Goal: Task Accomplishment & Management: Use online tool/utility

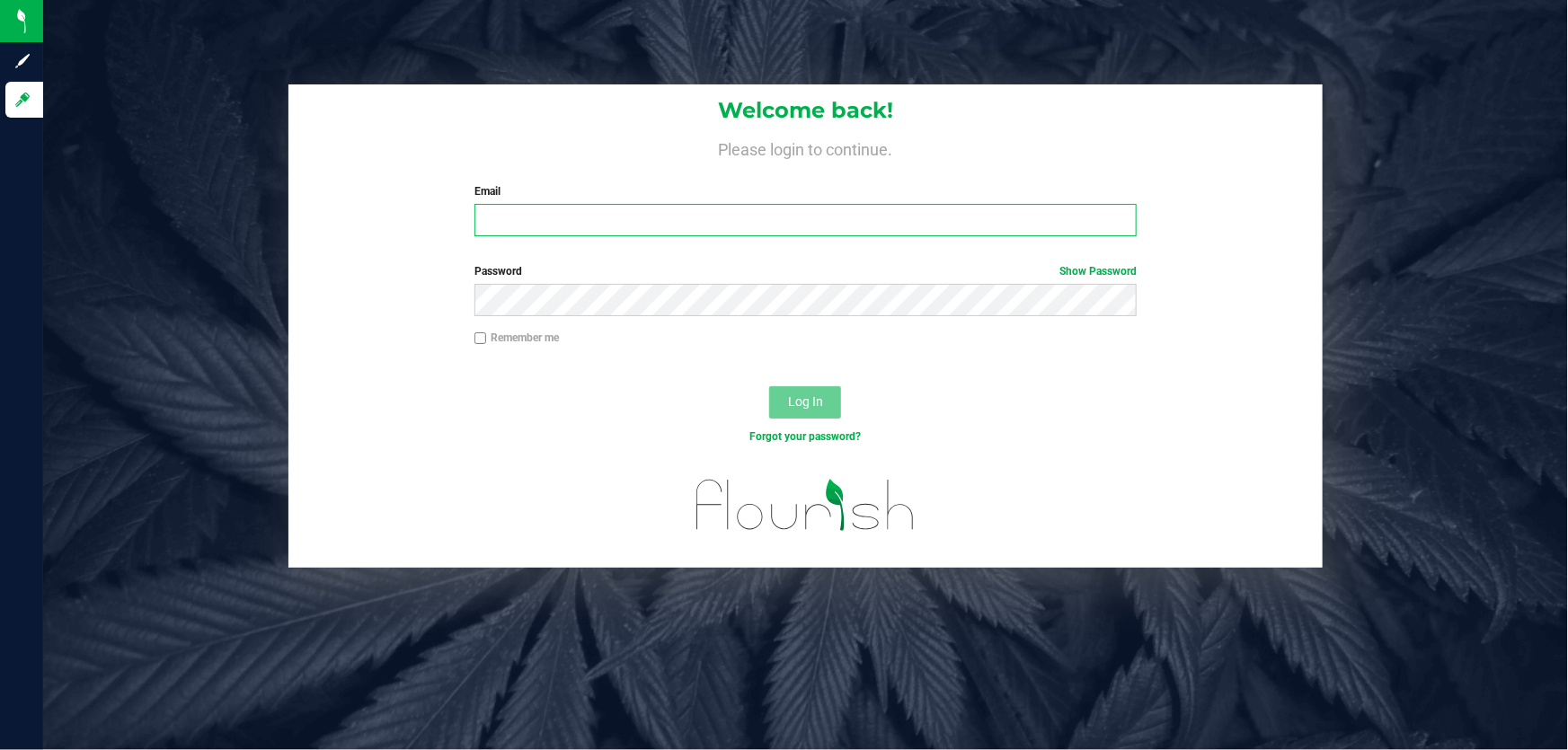
click at [511, 212] on input "Email" at bounding box center [806, 220] width 663 height 33
type input "gmarchany@liveparallel.com"
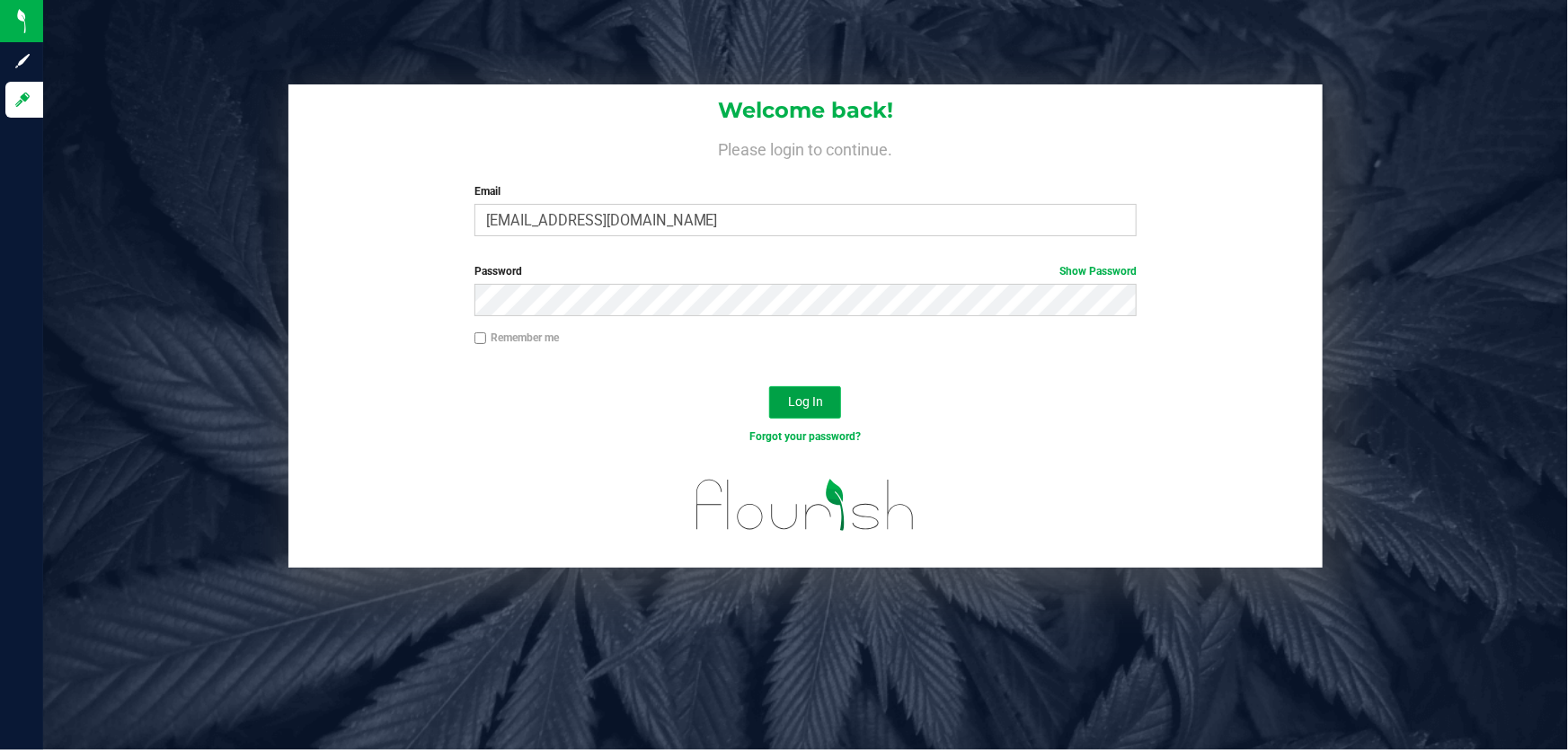
click at [813, 392] on button "Log In" at bounding box center [805, 402] width 72 height 33
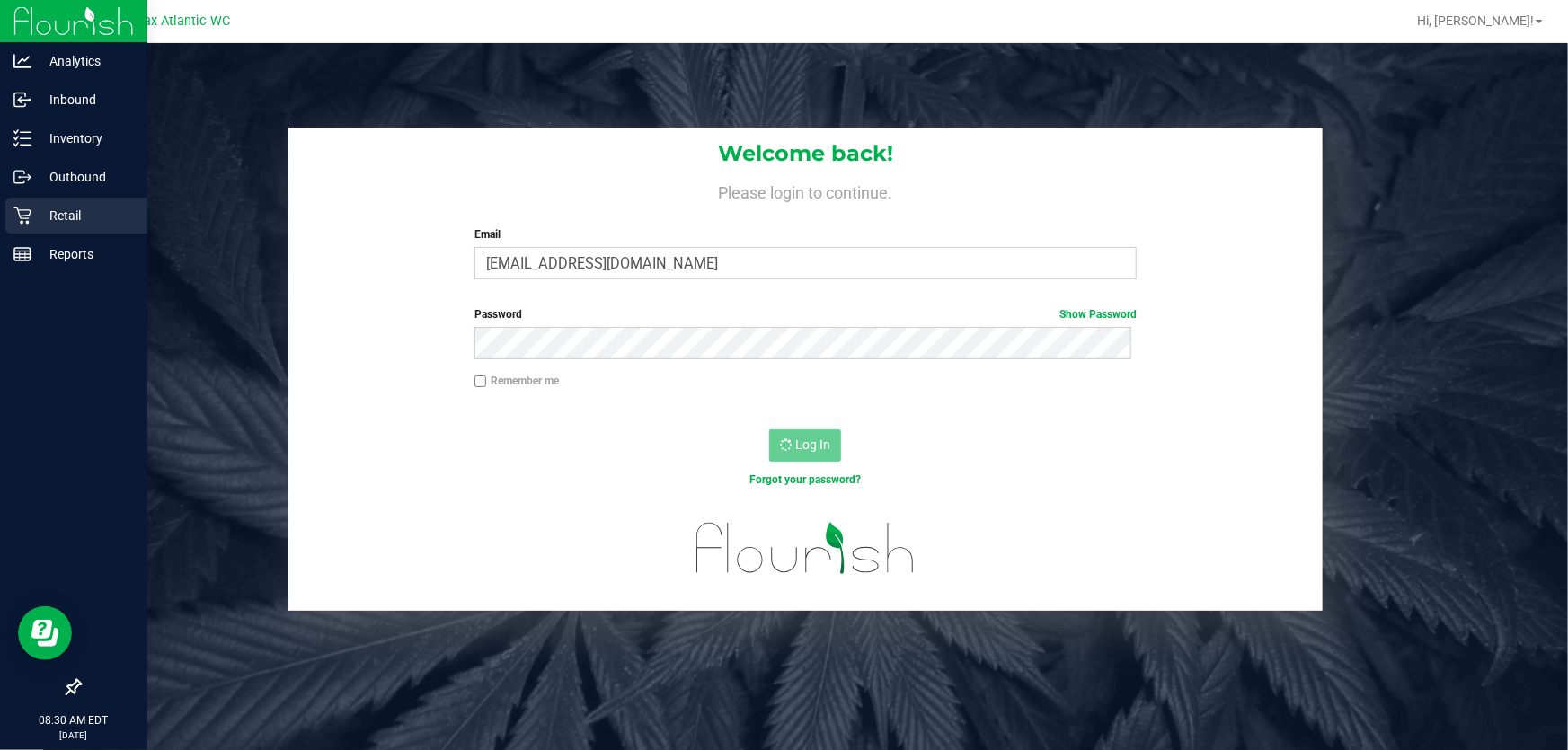
click at [45, 214] on p "Retail" at bounding box center [85, 216] width 108 height 22
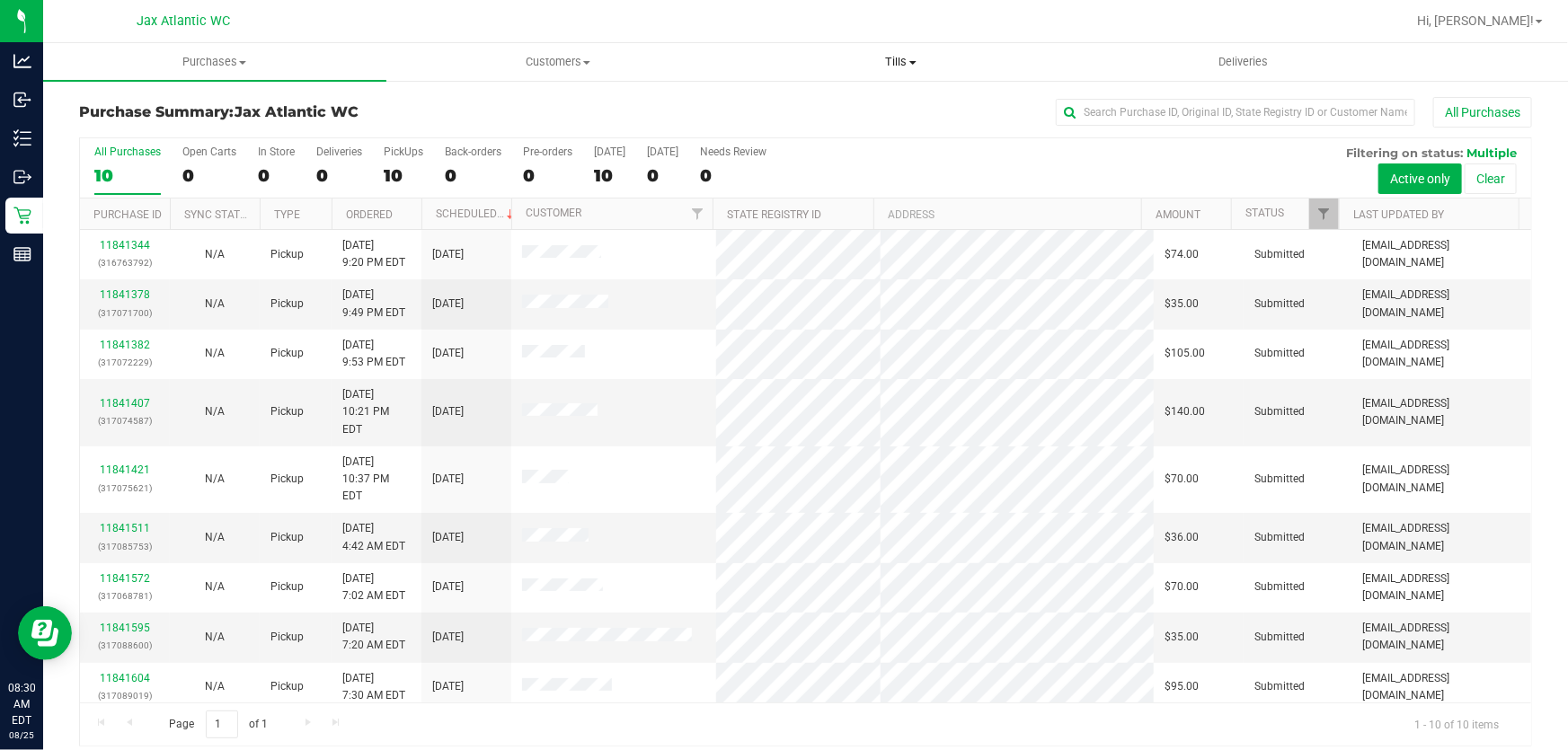
click at [897, 72] on uib-tab-heading "Tills Manage tills Reconcile e-payments" at bounding box center [901, 61] width 342 height 36
click at [820, 107] on span "Manage tills" at bounding box center [790, 108] width 122 height 15
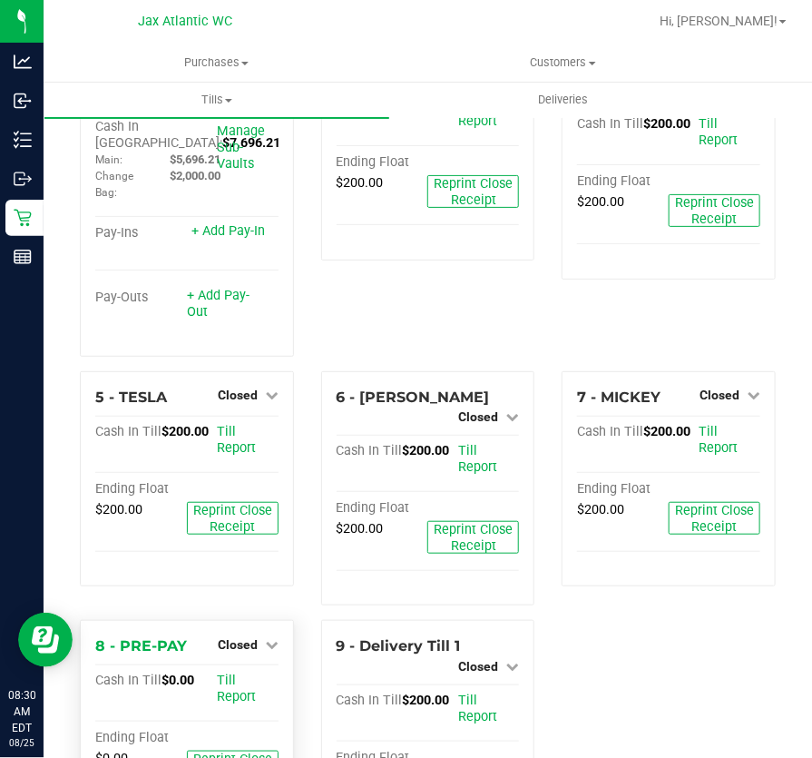
scroll to position [82, 0]
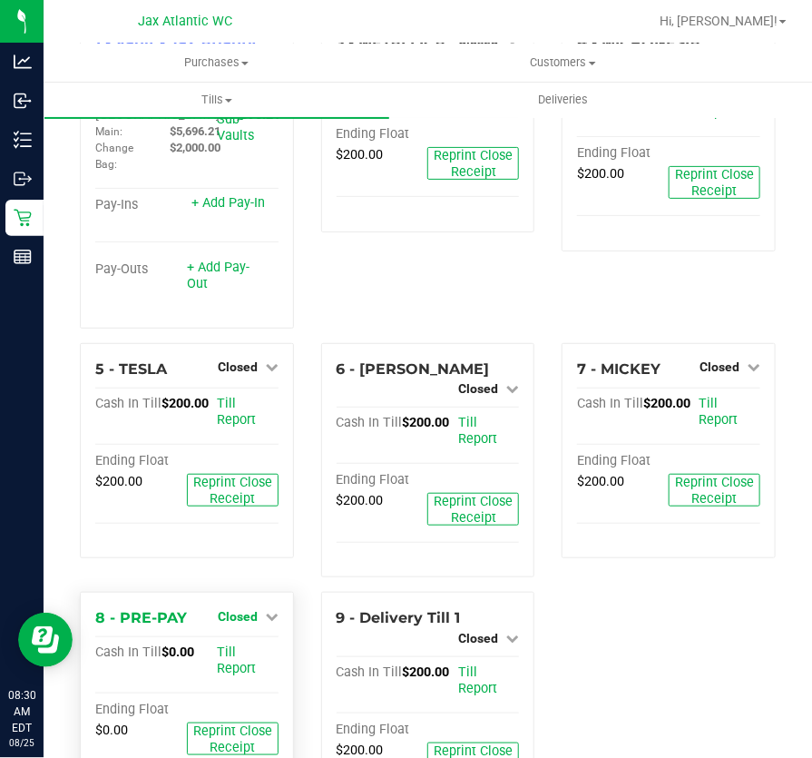
click at [244, 609] on span "Closed" at bounding box center [238, 616] width 40 height 15
click at [228, 646] on link "Open Till" at bounding box center [237, 653] width 48 height 15
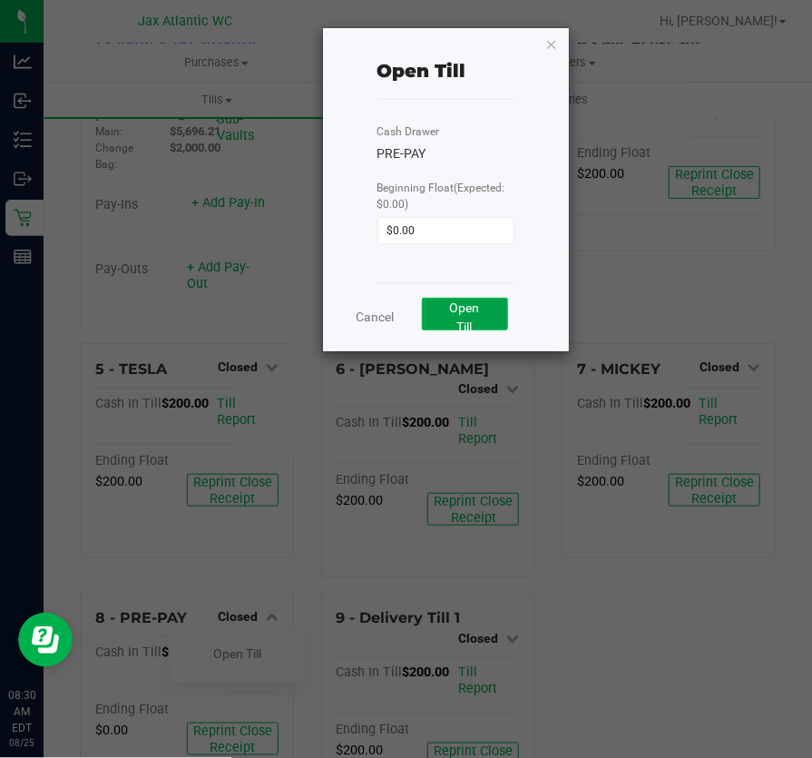
click at [497, 324] on button "Open Till" at bounding box center [465, 314] width 86 height 33
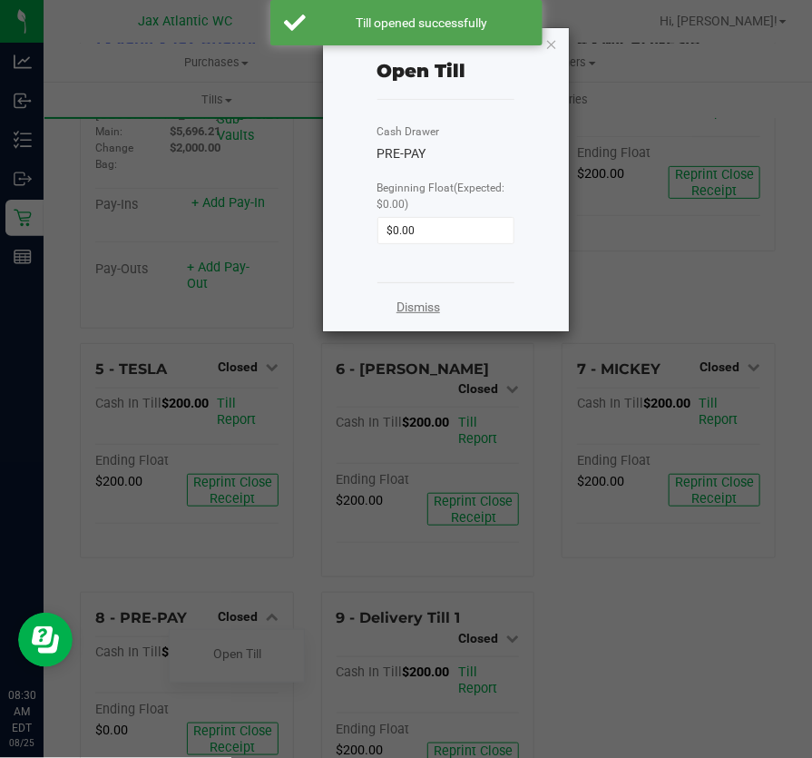
click at [397, 308] on link "Dismiss" at bounding box center [419, 307] width 44 height 19
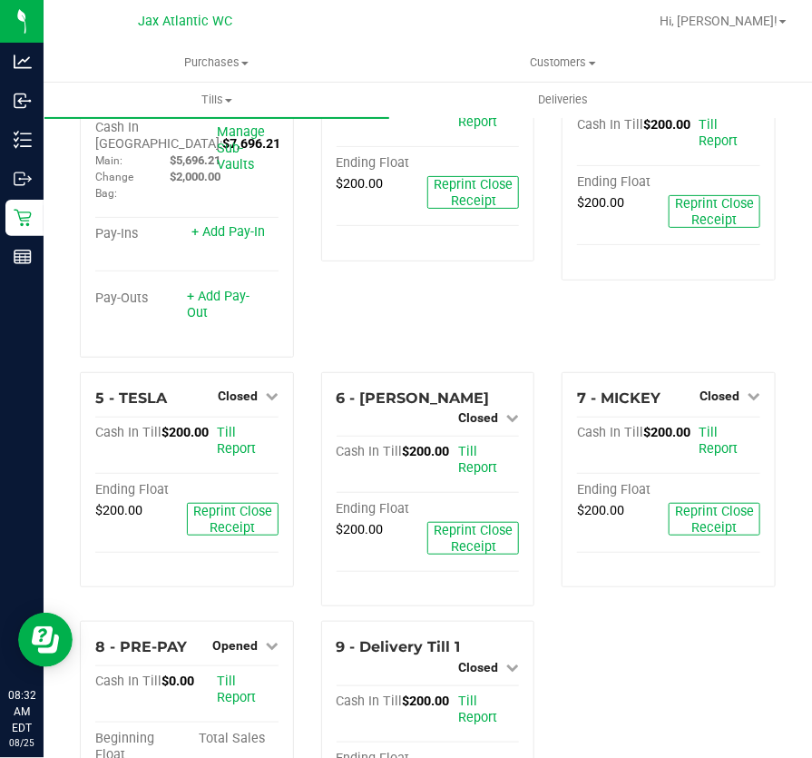
scroll to position [0, 0]
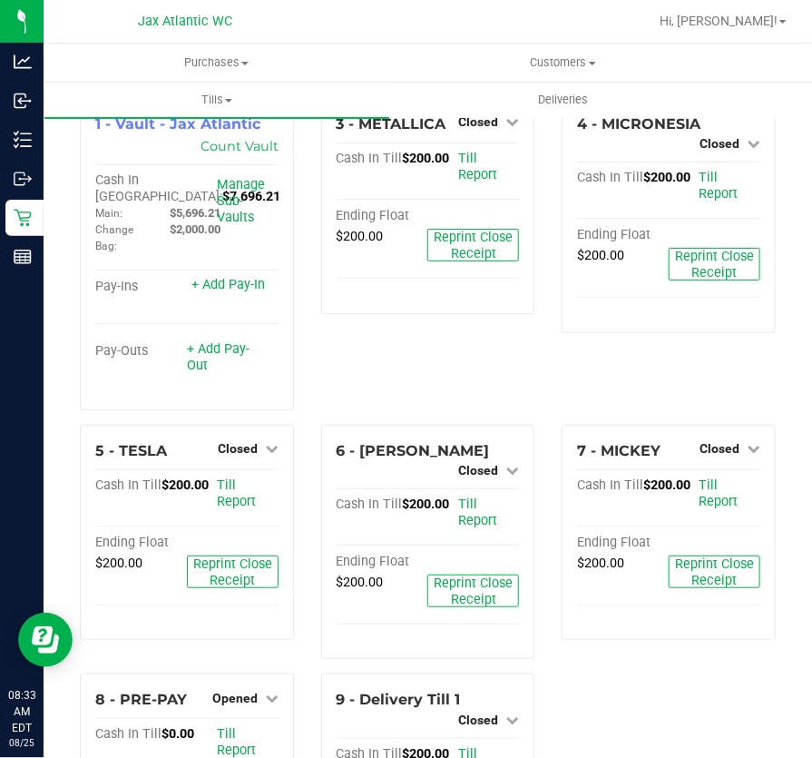
click at [491, 118] on link "Deliveries" at bounding box center [563, 100] width 347 height 38
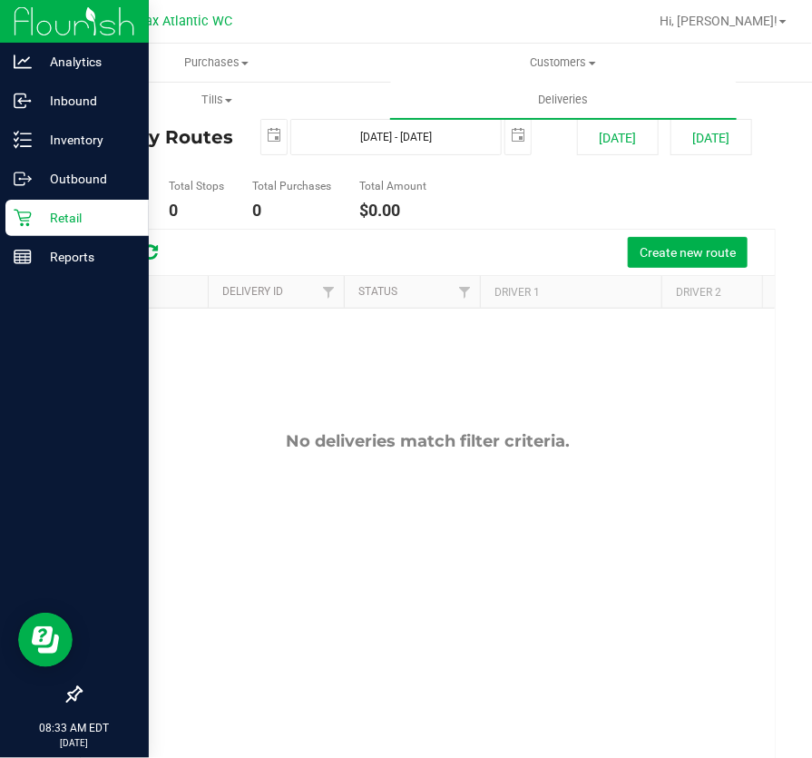
click at [18, 214] on icon at bounding box center [22, 218] width 17 height 17
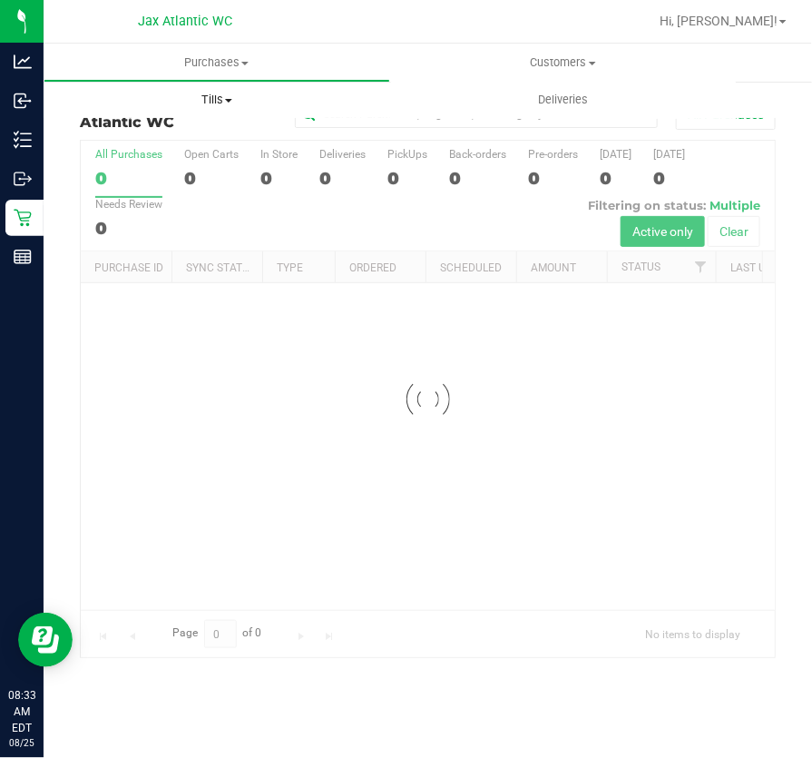
click at [219, 91] on uib-tab-heading "Tills Manage tills Reconcile e-payments" at bounding box center [216, 100] width 345 height 36
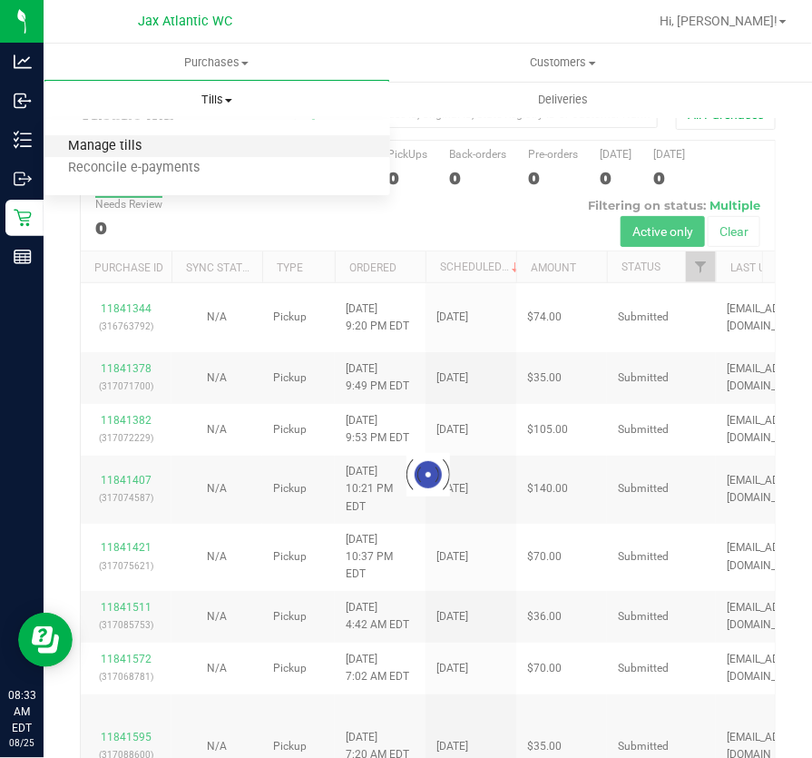
click at [137, 143] on span "Manage tills" at bounding box center [105, 146] width 123 height 15
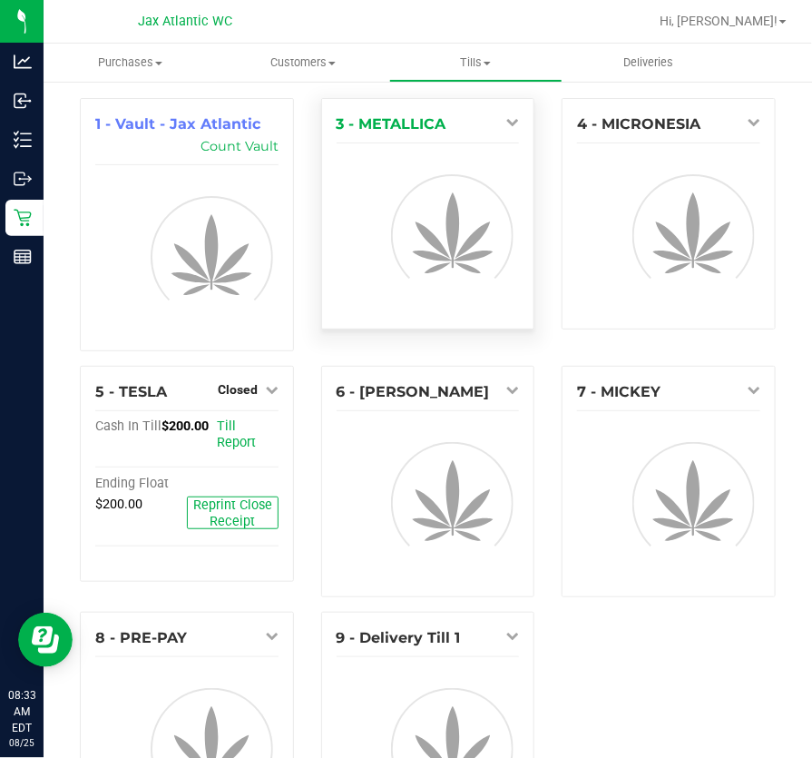
click at [506, 120] on icon at bounding box center [512, 121] width 13 height 13
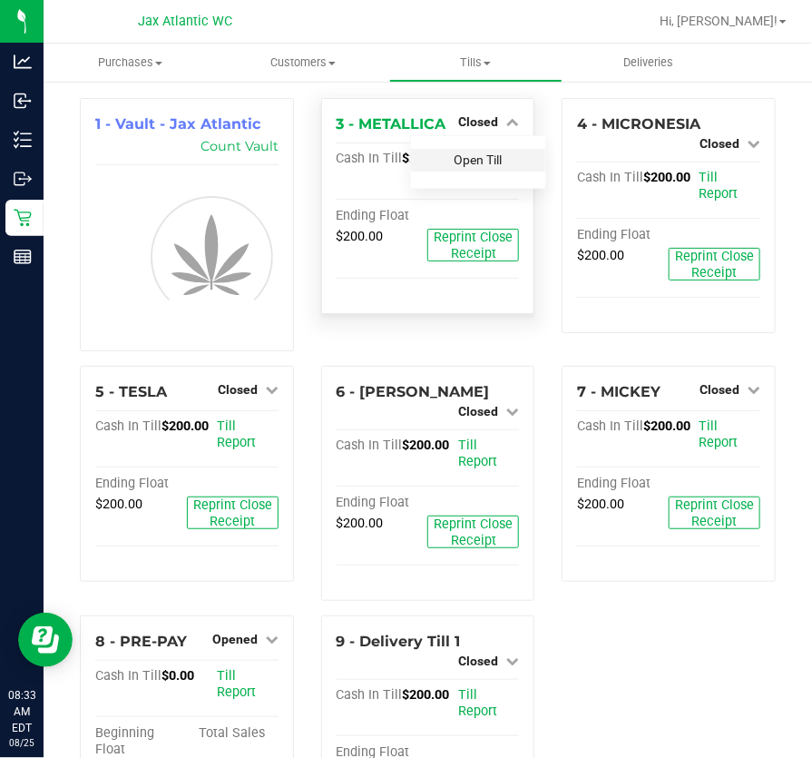
click at [472, 160] on link "Open Till" at bounding box center [478, 159] width 48 height 15
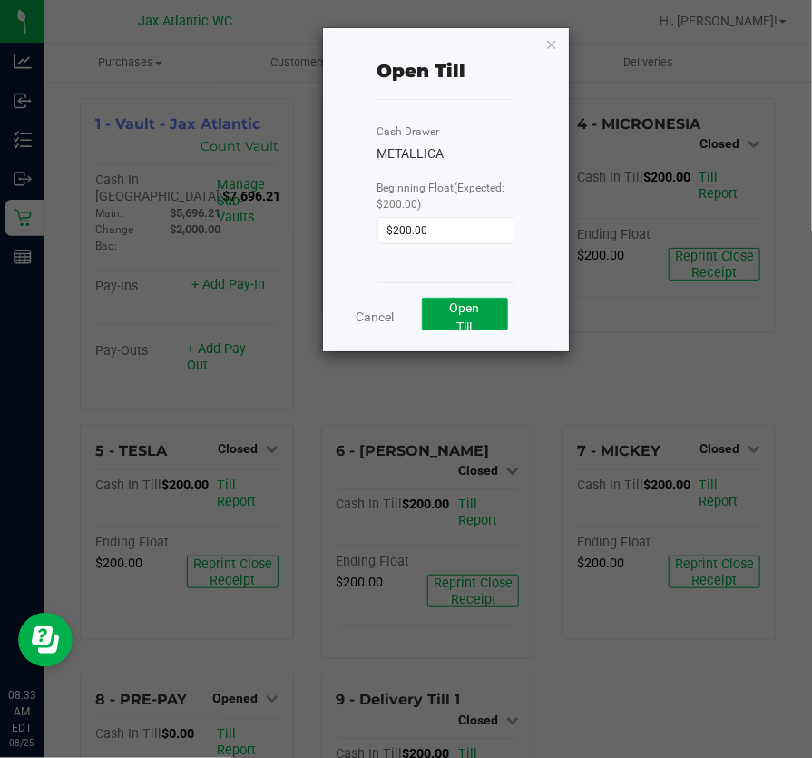
click at [466, 327] on span "Open Till" at bounding box center [465, 317] width 30 height 34
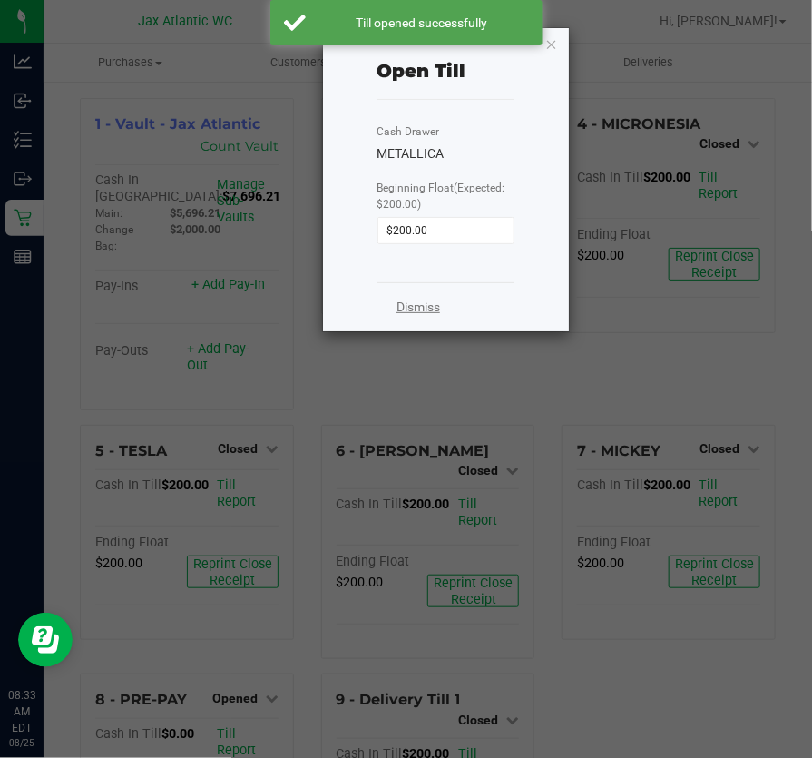
click at [407, 301] on link "Dismiss" at bounding box center [419, 307] width 44 height 19
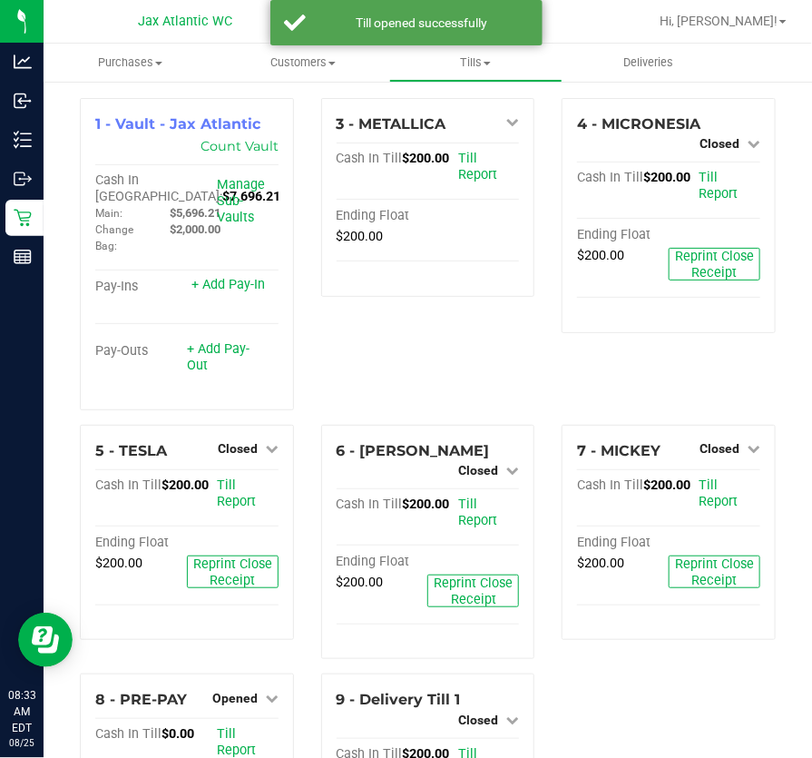
click at [453, 336] on div "3 - METALLICA Open Till Cash In Till $200.00 Till Report Ending Float $200.00" at bounding box center [428, 261] width 241 height 327
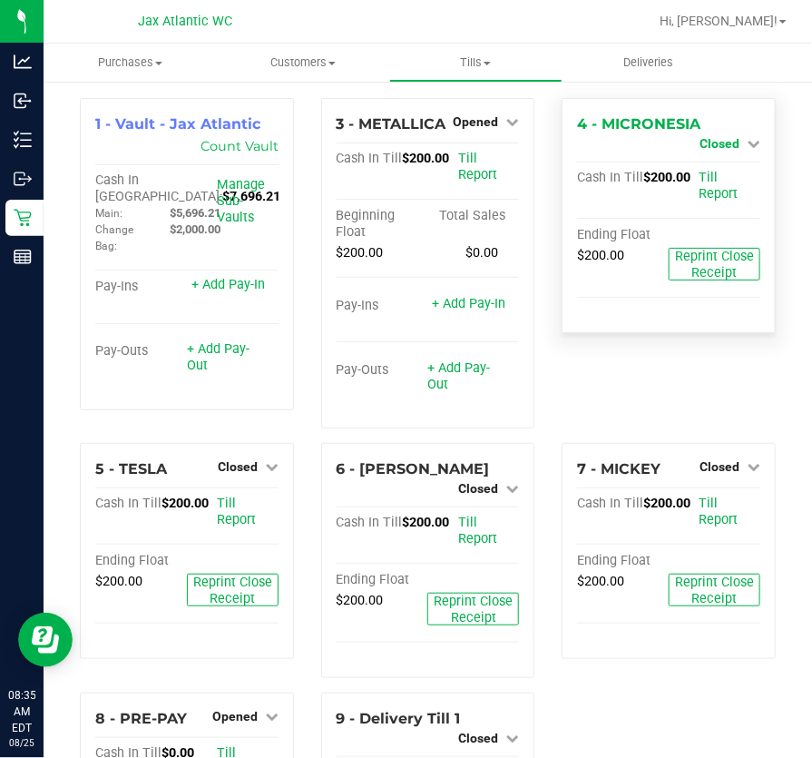
click at [748, 143] on icon at bounding box center [754, 143] width 13 height 13
click at [701, 164] on link "Open Till" at bounding box center [719, 159] width 48 height 15
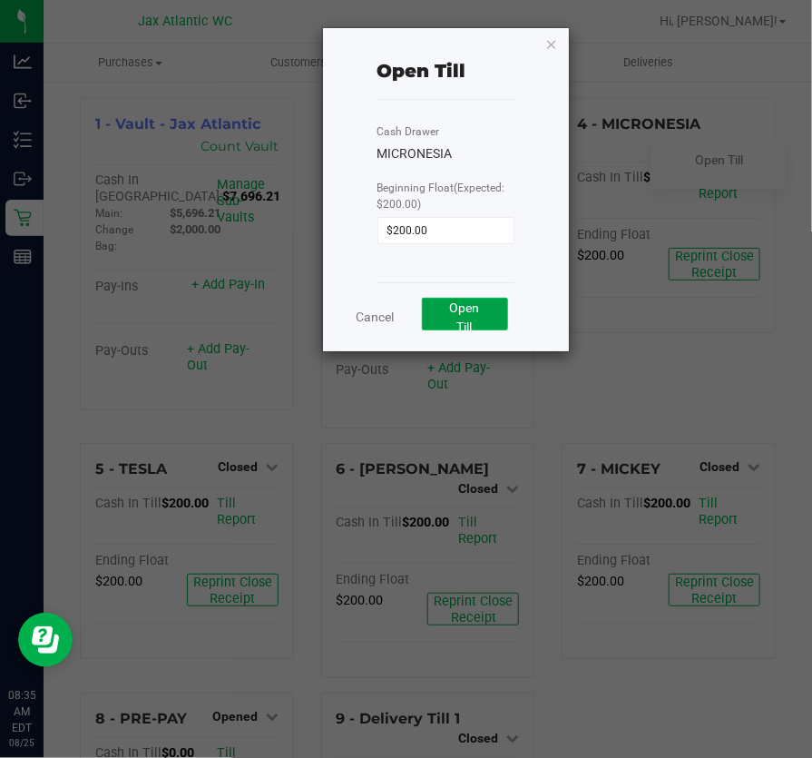
click at [442, 306] on button "Open Till" at bounding box center [465, 314] width 86 height 33
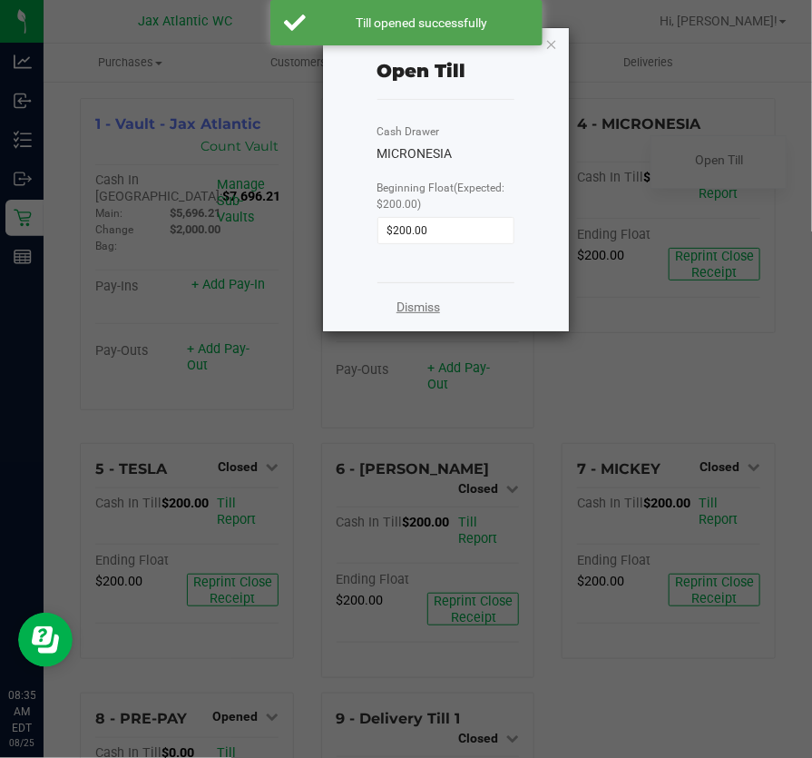
click at [404, 303] on link "Dismiss" at bounding box center [419, 307] width 44 height 19
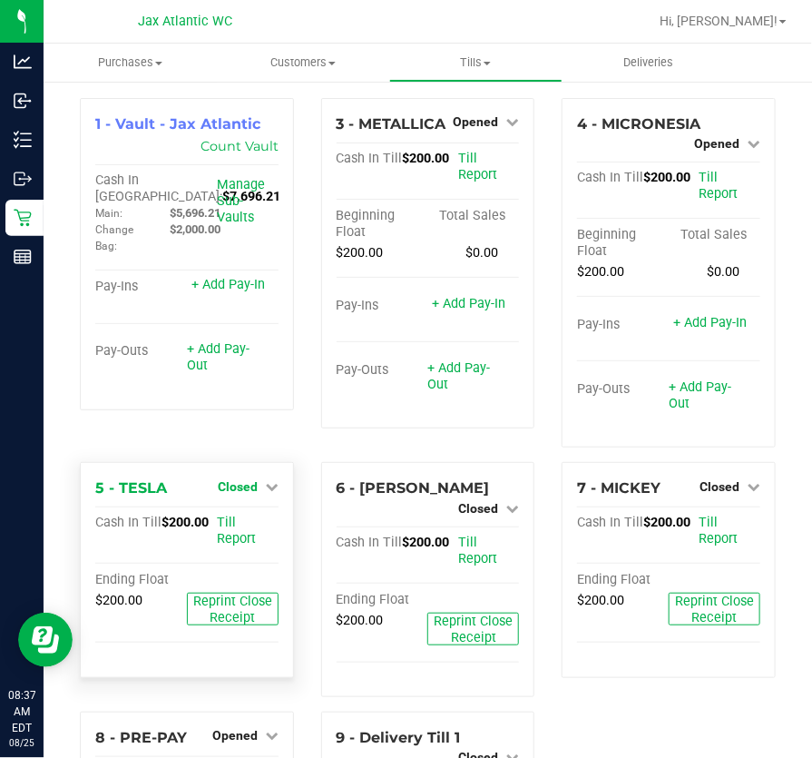
click at [236, 479] on span "Closed" at bounding box center [238, 486] width 40 height 15
click at [233, 516] on link "Open Till" at bounding box center [237, 523] width 48 height 15
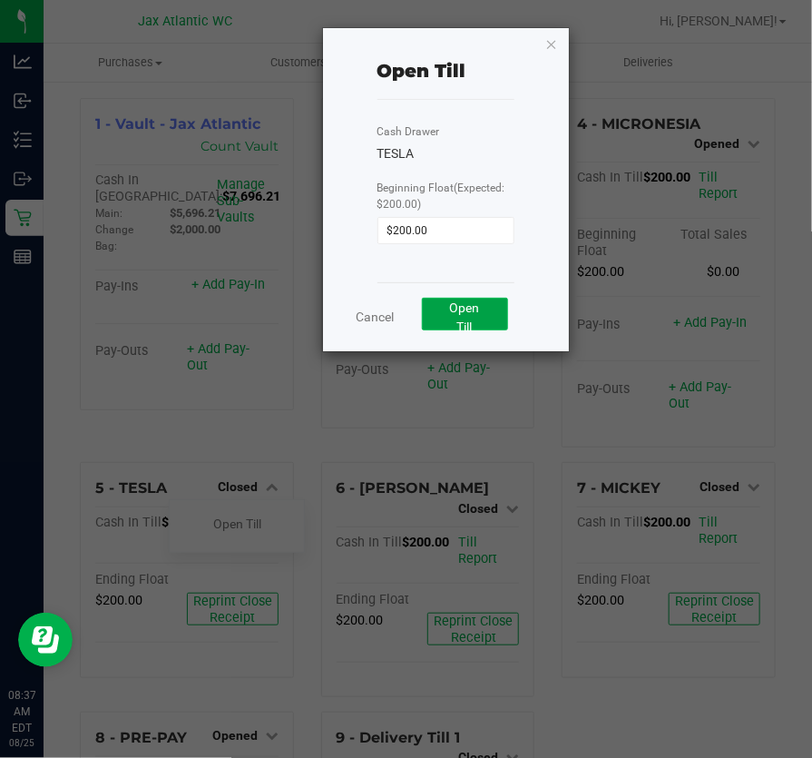
click at [483, 306] on button "Open Till" at bounding box center [465, 314] width 86 height 33
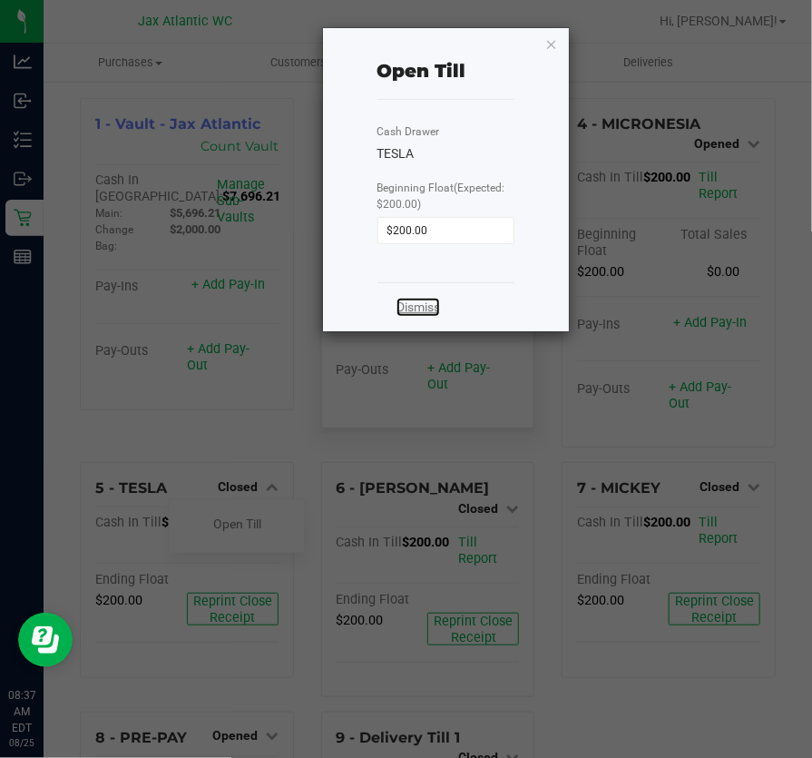
click at [415, 301] on link "Dismiss" at bounding box center [419, 307] width 44 height 19
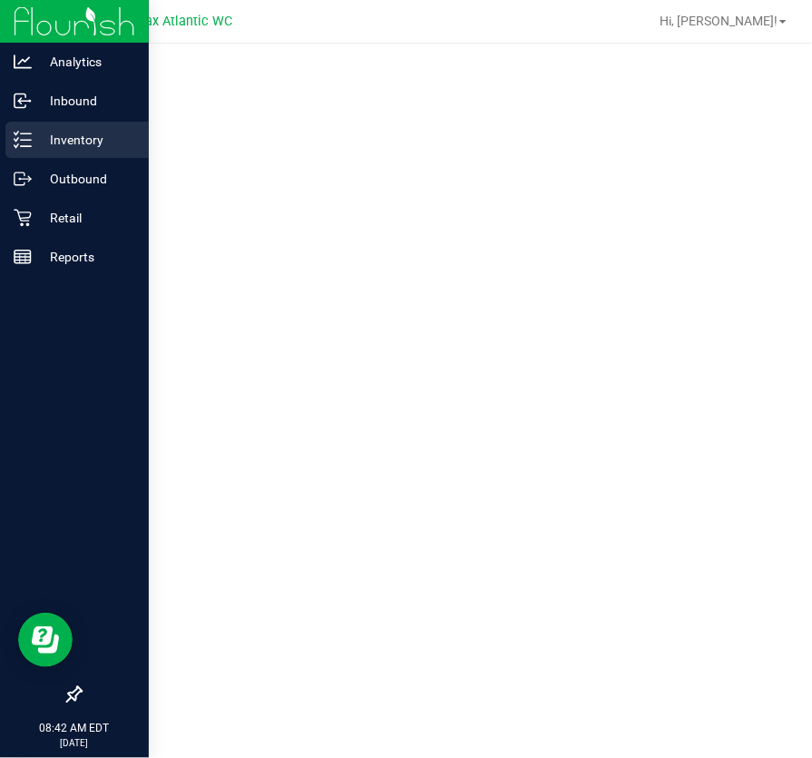
click at [26, 143] on icon at bounding box center [23, 140] width 18 height 18
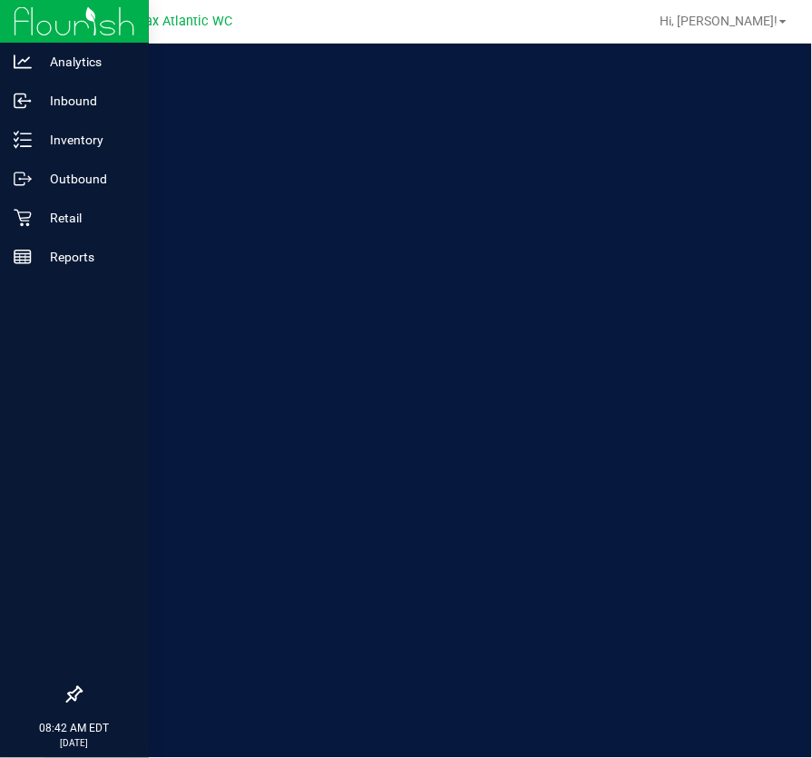
click at [28, 185] on icon at bounding box center [23, 179] width 18 height 18
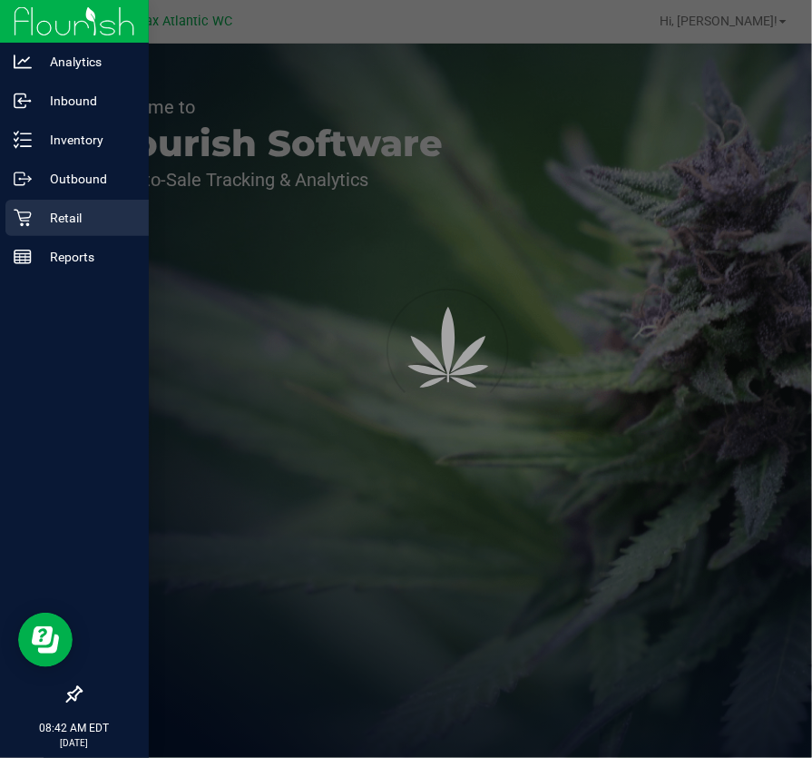
click at [36, 225] on p "Retail" at bounding box center [86, 218] width 109 height 22
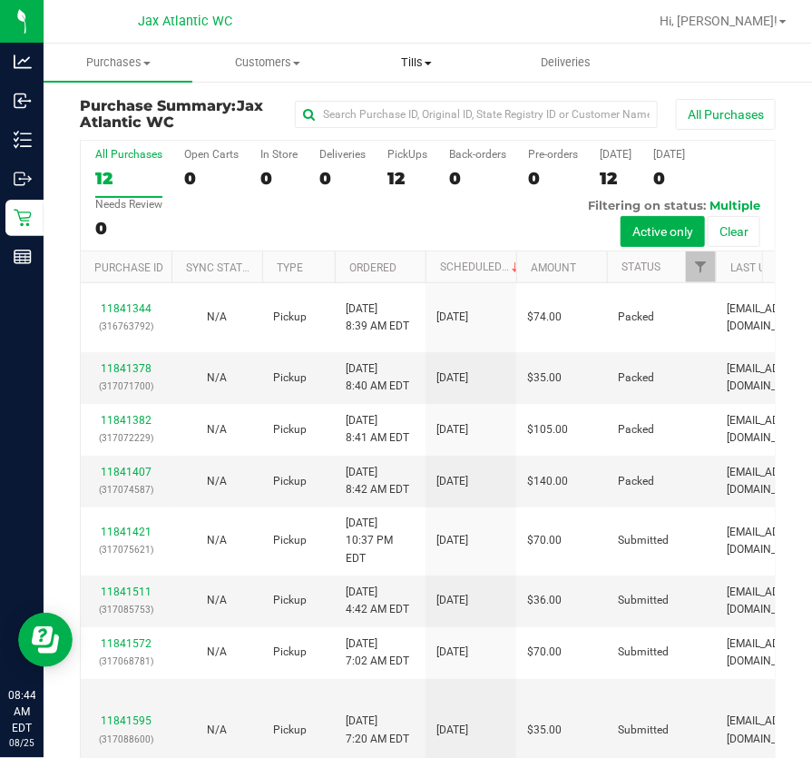
click at [422, 51] on uib-tab-heading "Tills Manage tills Reconcile e-payments" at bounding box center [416, 62] width 147 height 36
click at [391, 103] on span "Manage tills" at bounding box center [403, 109] width 123 height 15
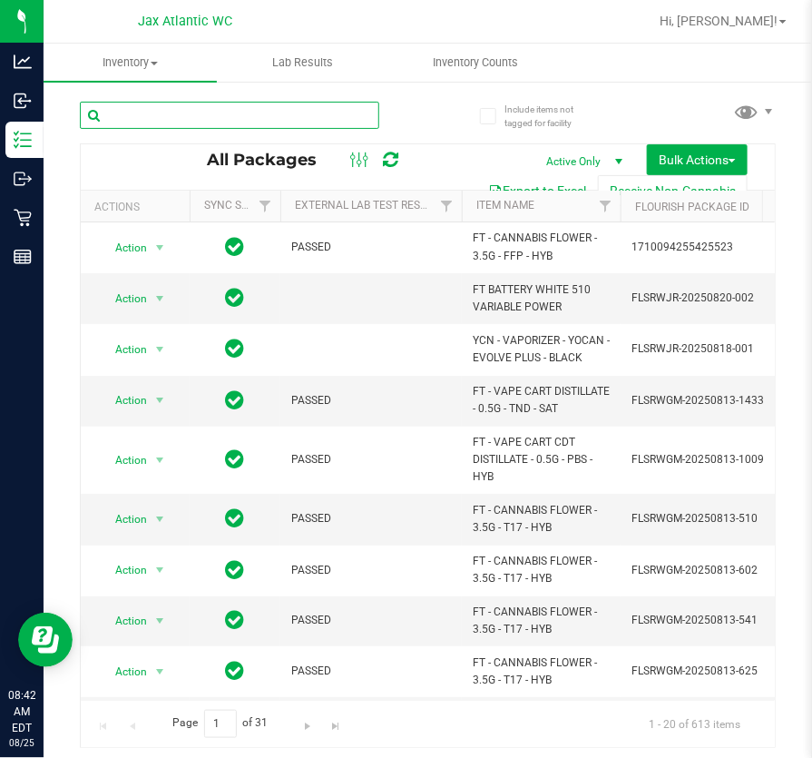
click at [209, 118] on input "text" at bounding box center [229, 115] width 299 height 27
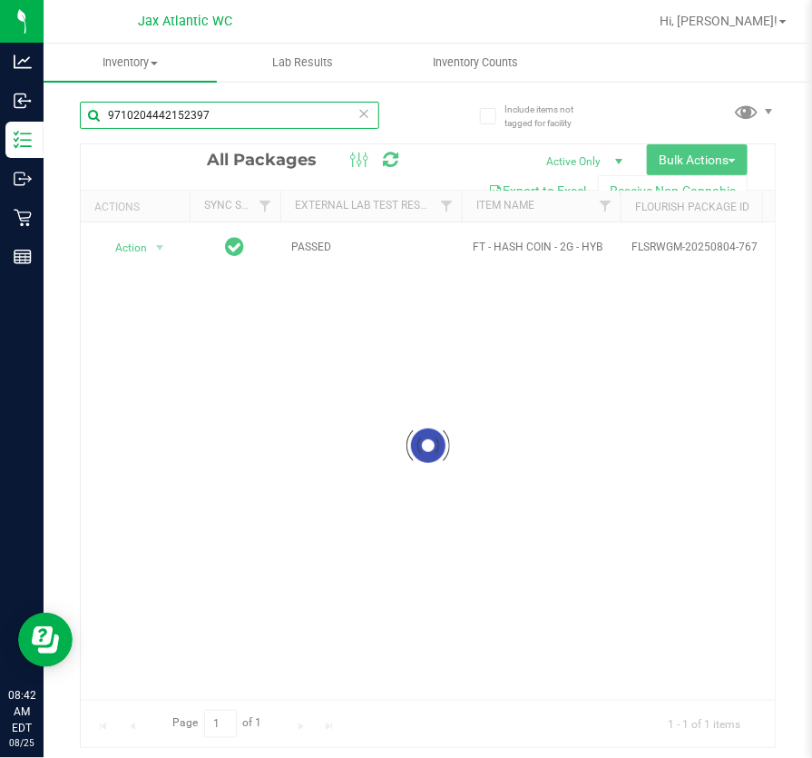
type input "9710204442152397"
click at [151, 248] on div at bounding box center [428, 445] width 694 height 603
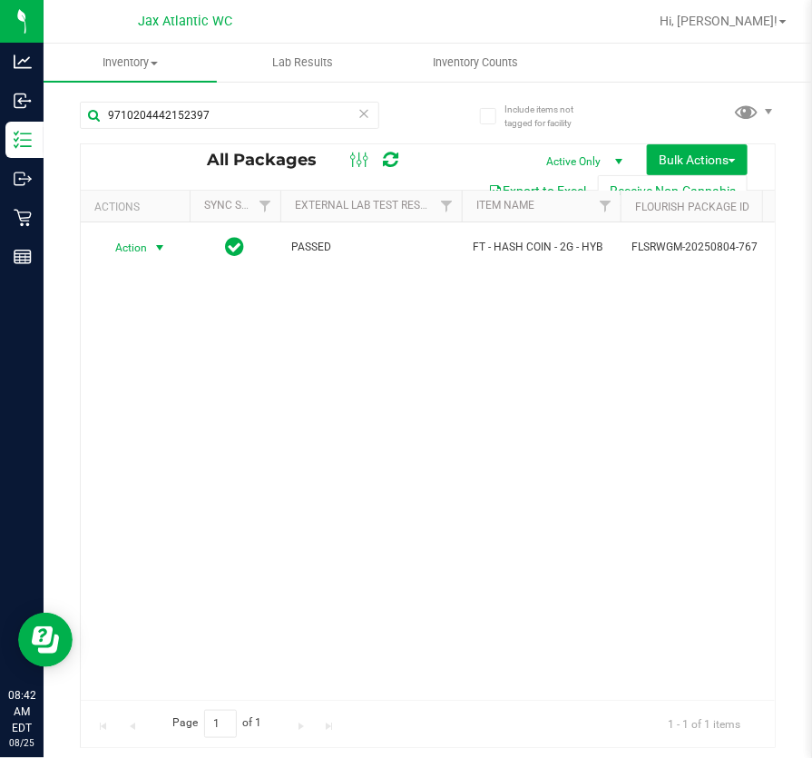
click at [151, 248] on span "select" at bounding box center [160, 247] width 23 height 25
click at [135, 472] on li "Unlock package" at bounding box center [157, 485] width 115 height 27
click at [176, 114] on input "9710204442152397" at bounding box center [229, 115] width 299 height 27
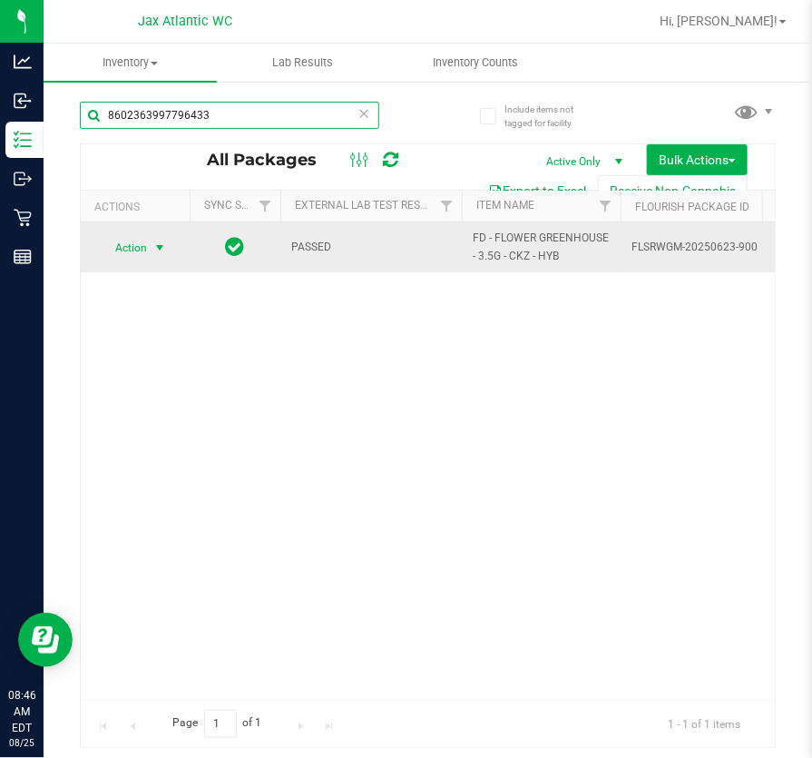
type input "8602363997796433"
click at [126, 245] on span "Action" at bounding box center [123, 247] width 49 height 25
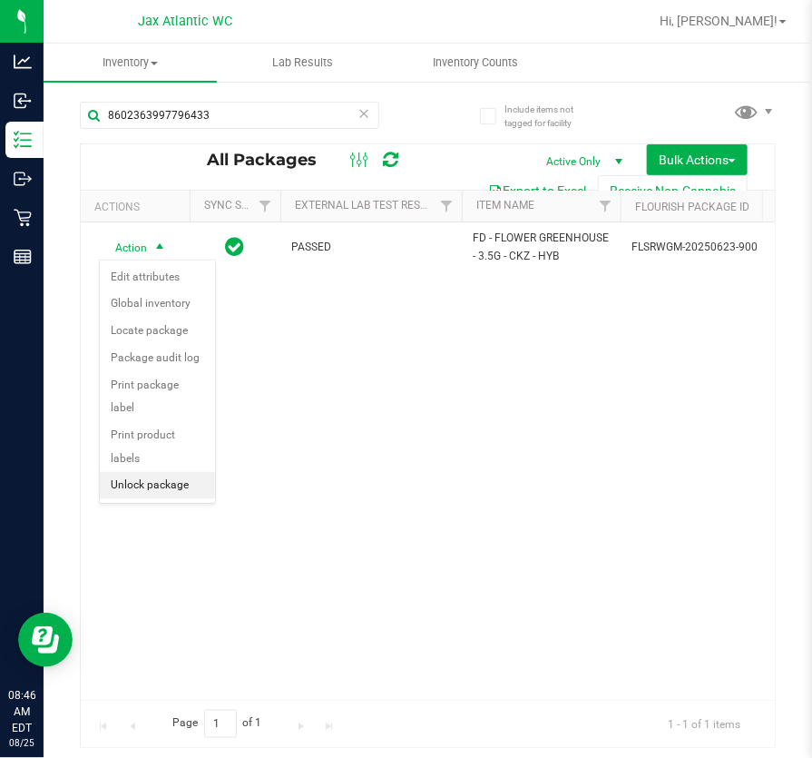
click at [172, 472] on li "Unlock package" at bounding box center [157, 485] width 115 height 27
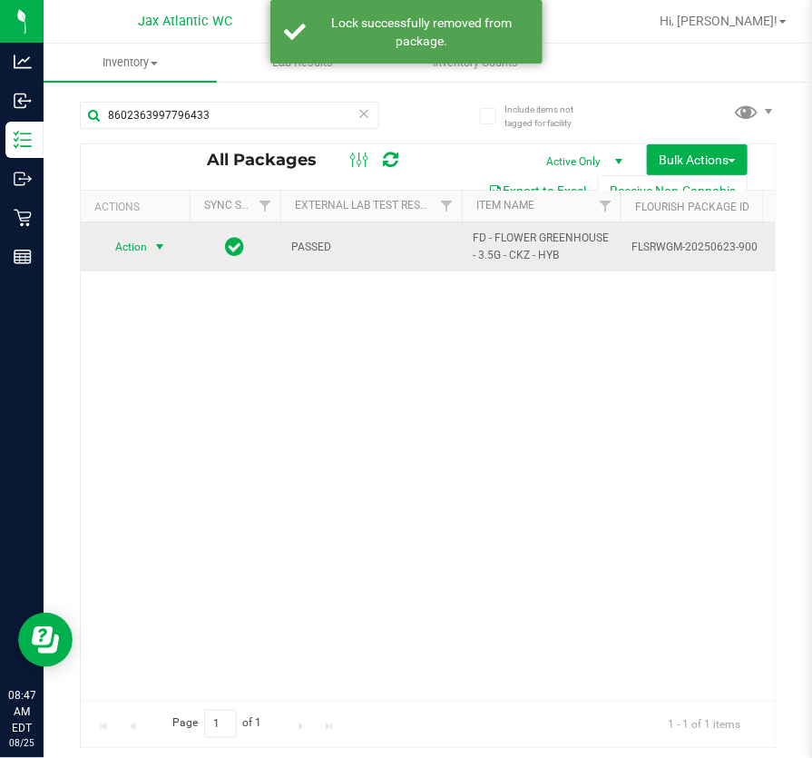
click at [162, 245] on span "select" at bounding box center [159, 247] width 15 height 15
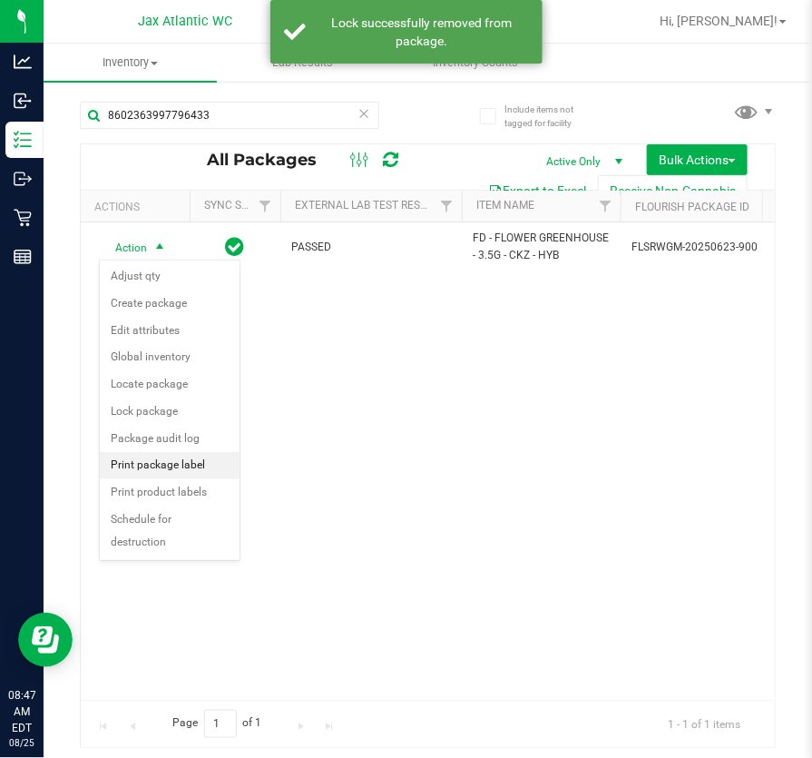
click at [190, 470] on li "Print package label" at bounding box center [170, 465] width 140 height 27
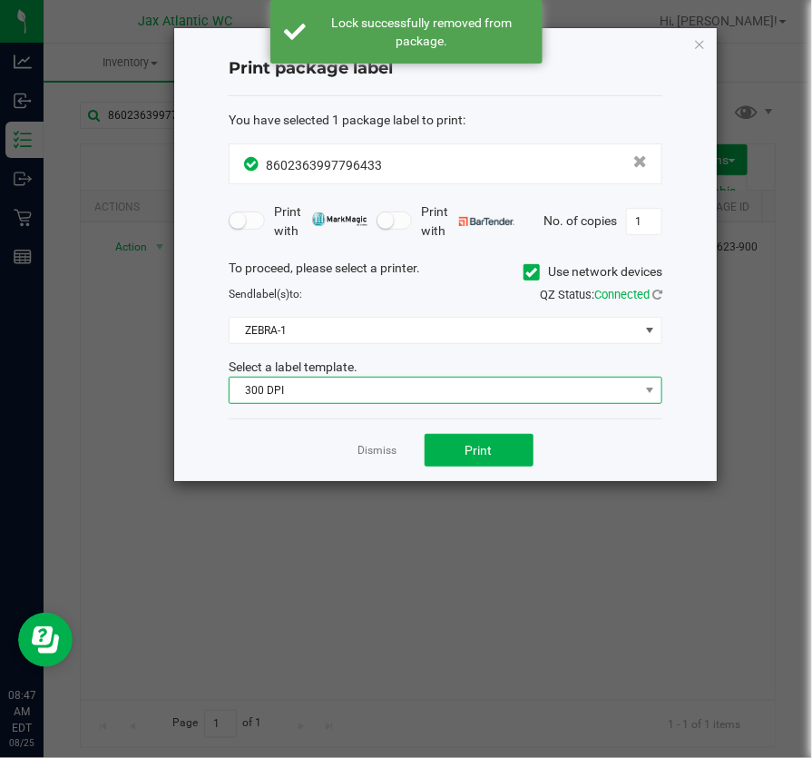
click at [324, 388] on span "300 DPI" at bounding box center [434, 389] width 409 height 25
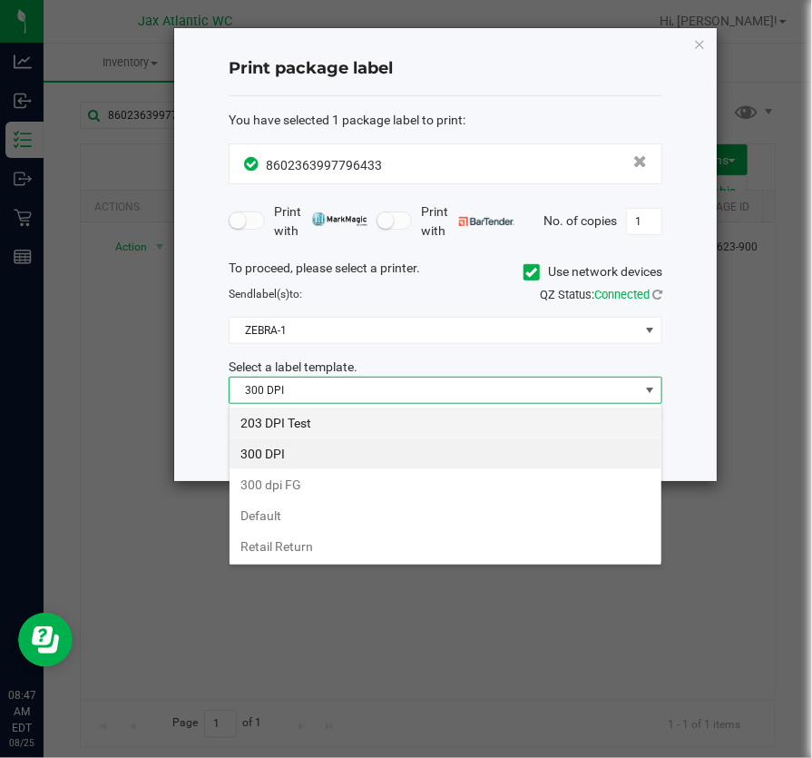
scroll to position [27, 434]
click at [303, 425] on li "203 DPI Test" at bounding box center [446, 422] width 432 height 31
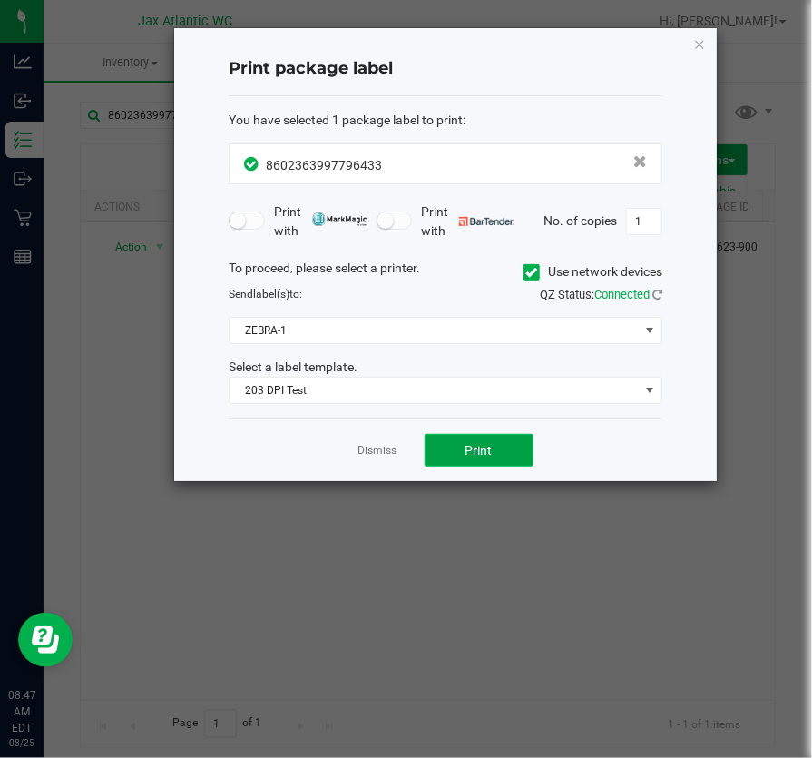
click at [465, 458] on button "Print" at bounding box center [479, 450] width 109 height 33
click at [466, 458] on button "Print" at bounding box center [479, 450] width 109 height 33
click at [352, 448] on div "Dismiss Print" at bounding box center [446, 449] width 434 height 63
click at [376, 451] on link "Dismiss" at bounding box center [377, 450] width 39 height 15
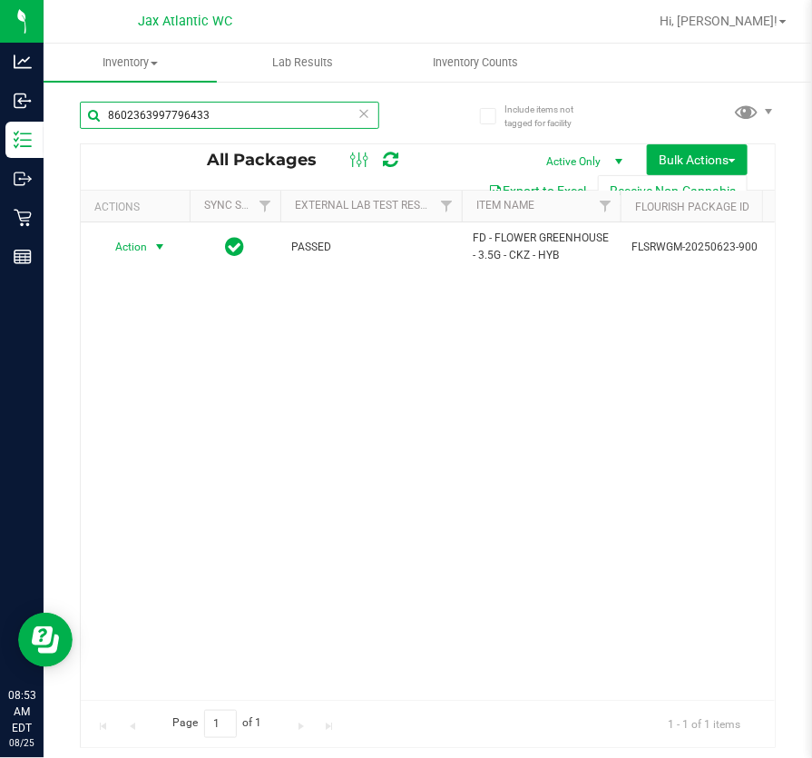
click at [249, 110] on input "8602363997796433" at bounding box center [229, 115] width 299 height 27
type input "[CREDIT_CARD_NUMBER]"
click at [364, 106] on icon at bounding box center [364, 113] width 13 height 22
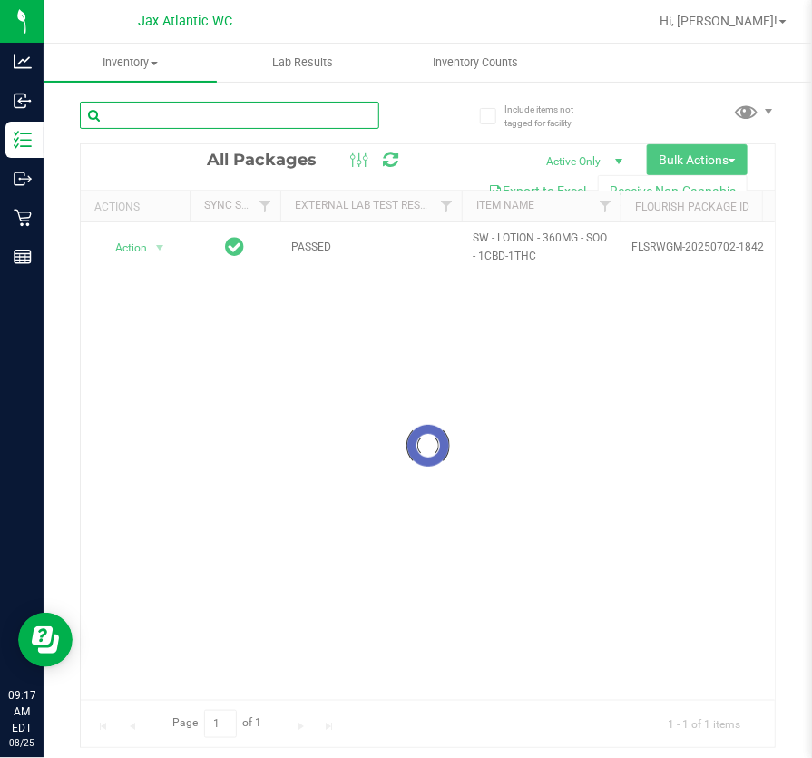
click at [148, 116] on input "text" at bounding box center [229, 115] width 299 height 27
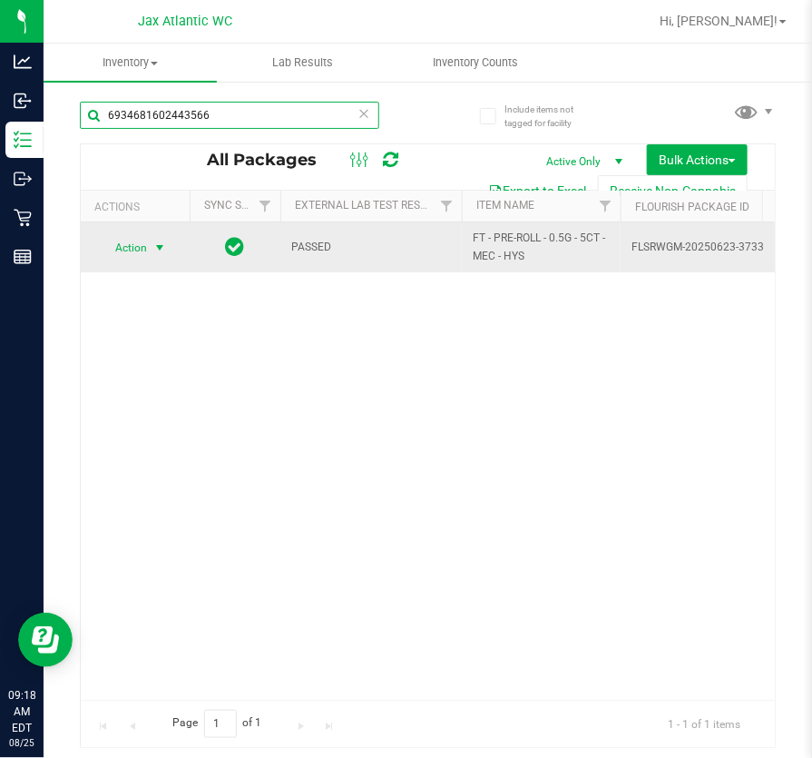
type input "6934681602443566"
click at [132, 242] on span "Action" at bounding box center [123, 247] width 49 height 25
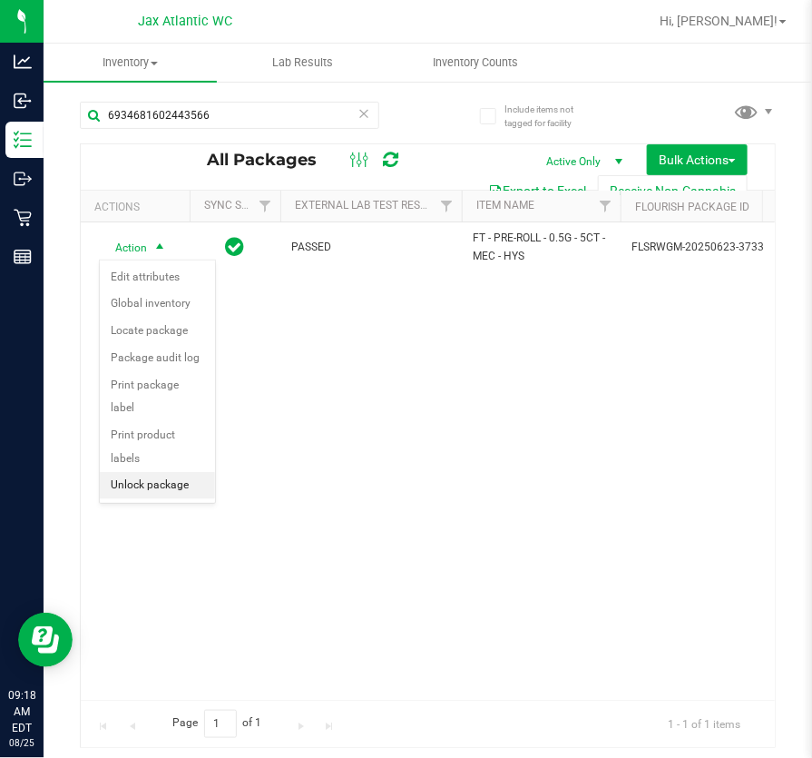
click at [172, 472] on li "Unlock package" at bounding box center [157, 485] width 115 height 27
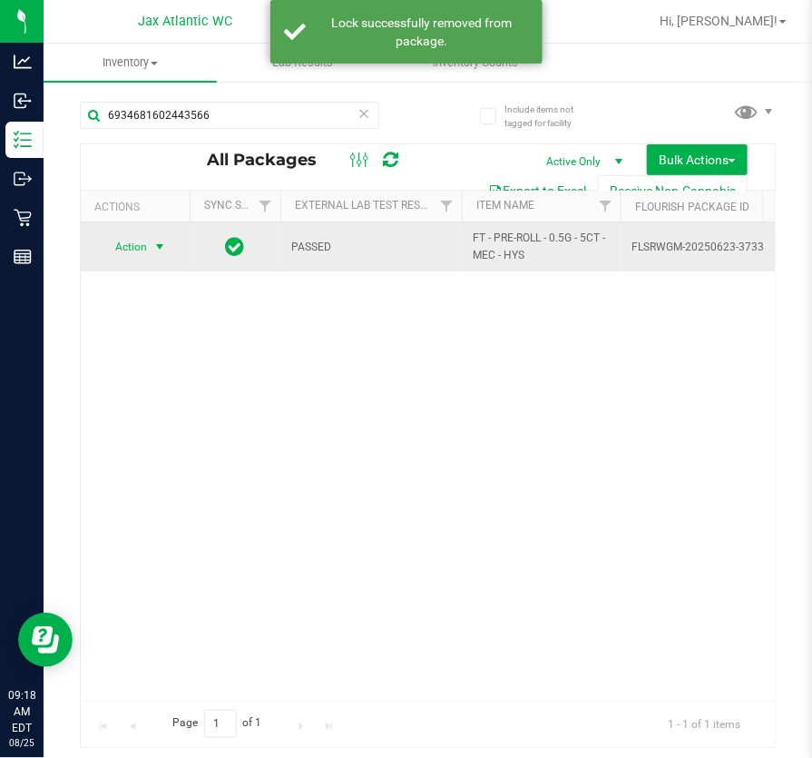
click at [128, 247] on span "Action" at bounding box center [123, 246] width 49 height 25
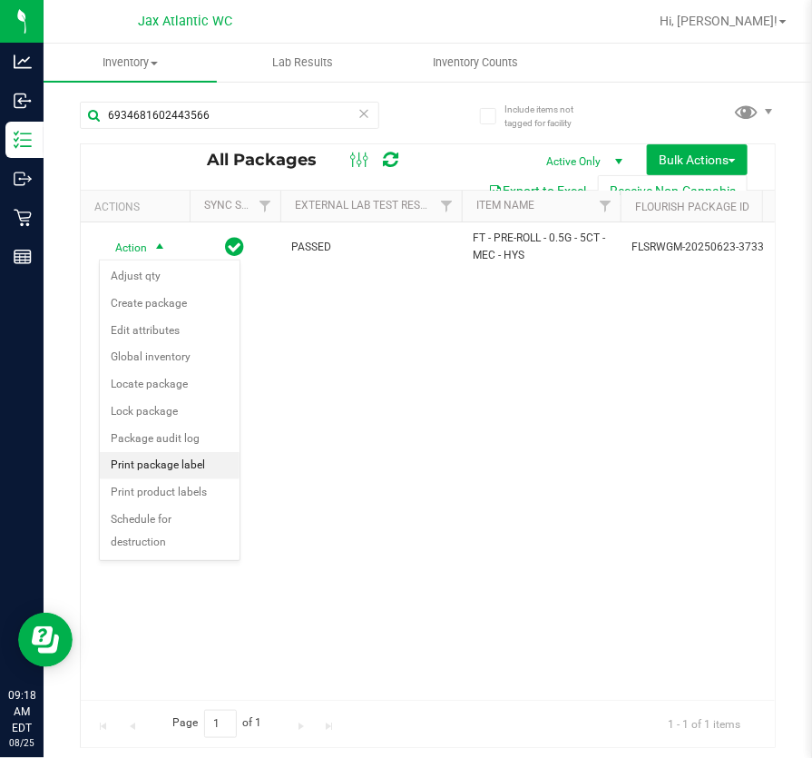
click at [185, 461] on li "Print package label" at bounding box center [170, 465] width 140 height 27
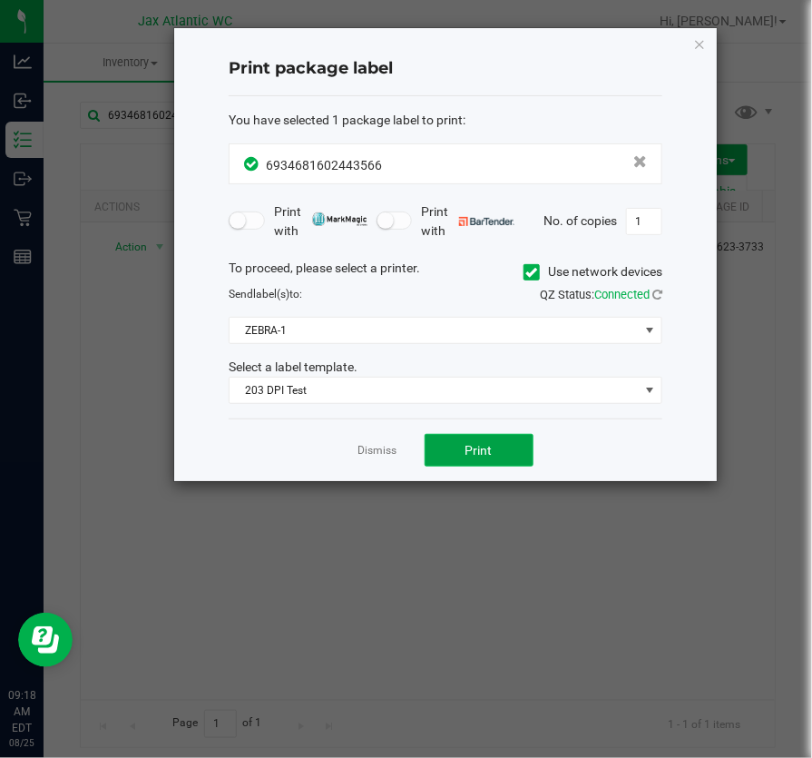
click at [458, 450] on button "Print" at bounding box center [479, 450] width 109 height 33
